Goal: Find specific page/section: Find specific page/section

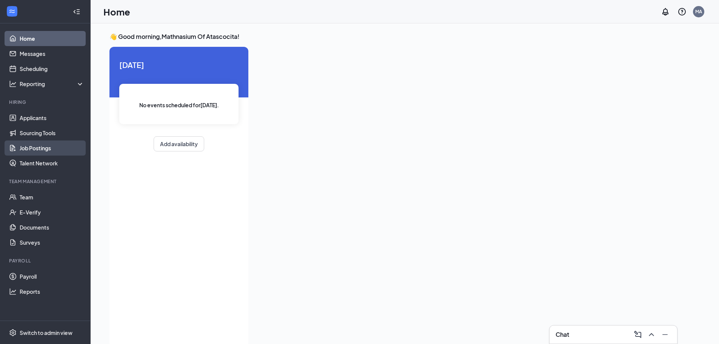
click at [55, 151] on link "Job Postings" at bounding box center [52, 147] width 65 height 15
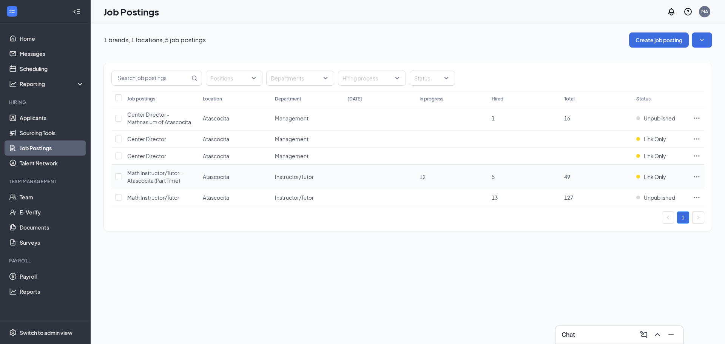
click at [196, 176] on td "Math Instructor/Tutor - Atascocita (Part Time)" at bounding box center [161, 177] width 76 height 25
click at [225, 187] on td "Atascocita" at bounding box center [235, 177] width 72 height 25
click at [225, 180] on td "Atascocita" at bounding box center [235, 177] width 72 height 25
click at [148, 179] on span "Math Instructor/Tutor - Atascocita (Part Time)" at bounding box center [155, 177] width 56 height 14
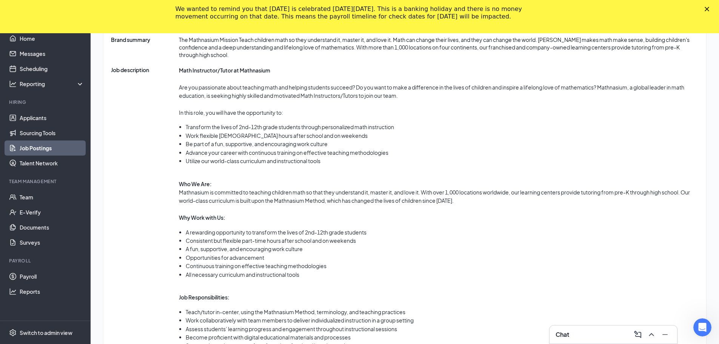
scroll to position [328, 0]
